Goal: Task Accomplishment & Management: Manage account settings

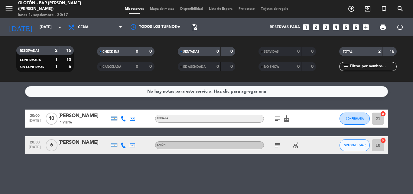
click at [276, 145] on icon "subject" at bounding box center [277, 145] width 7 height 7
click at [276, 146] on icon "subject" at bounding box center [277, 145] width 7 height 7
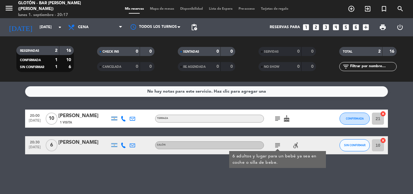
click at [218, 172] on div "No hay notas para este servicio. Haz clic para agregar una 20:00 [DATE] [PERSON…" at bounding box center [206, 138] width 413 height 112
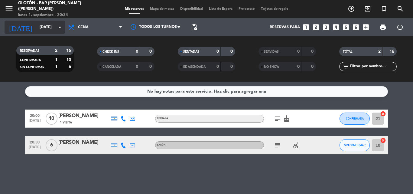
click at [48, 28] on input "[DATE]" at bounding box center [62, 27] width 51 height 10
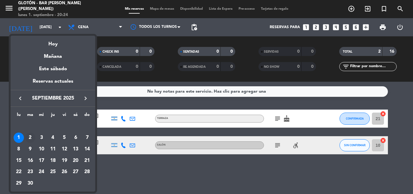
click at [31, 134] on div "2" at bounding box center [30, 138] width 10 height 10
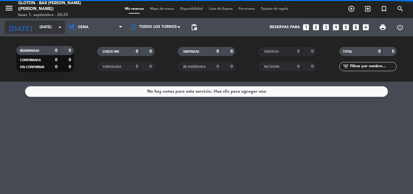
click at [42, 29] on input "[DATE]" at bounding box center [62, 27] width 51 height 10
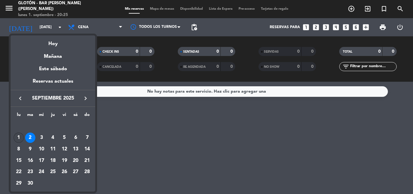
click at [19, 133] on div "1" at bounding box center [19, 138] width 10 height 10
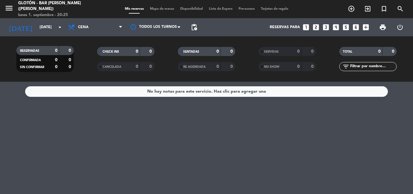
type input "[DATE]"
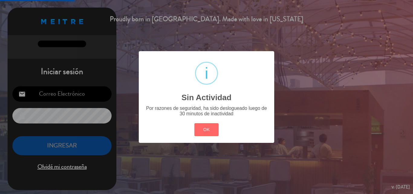
type input "[EMAIL_ADDRESS][DOMAIN_NAME]"
